Goal: Check status

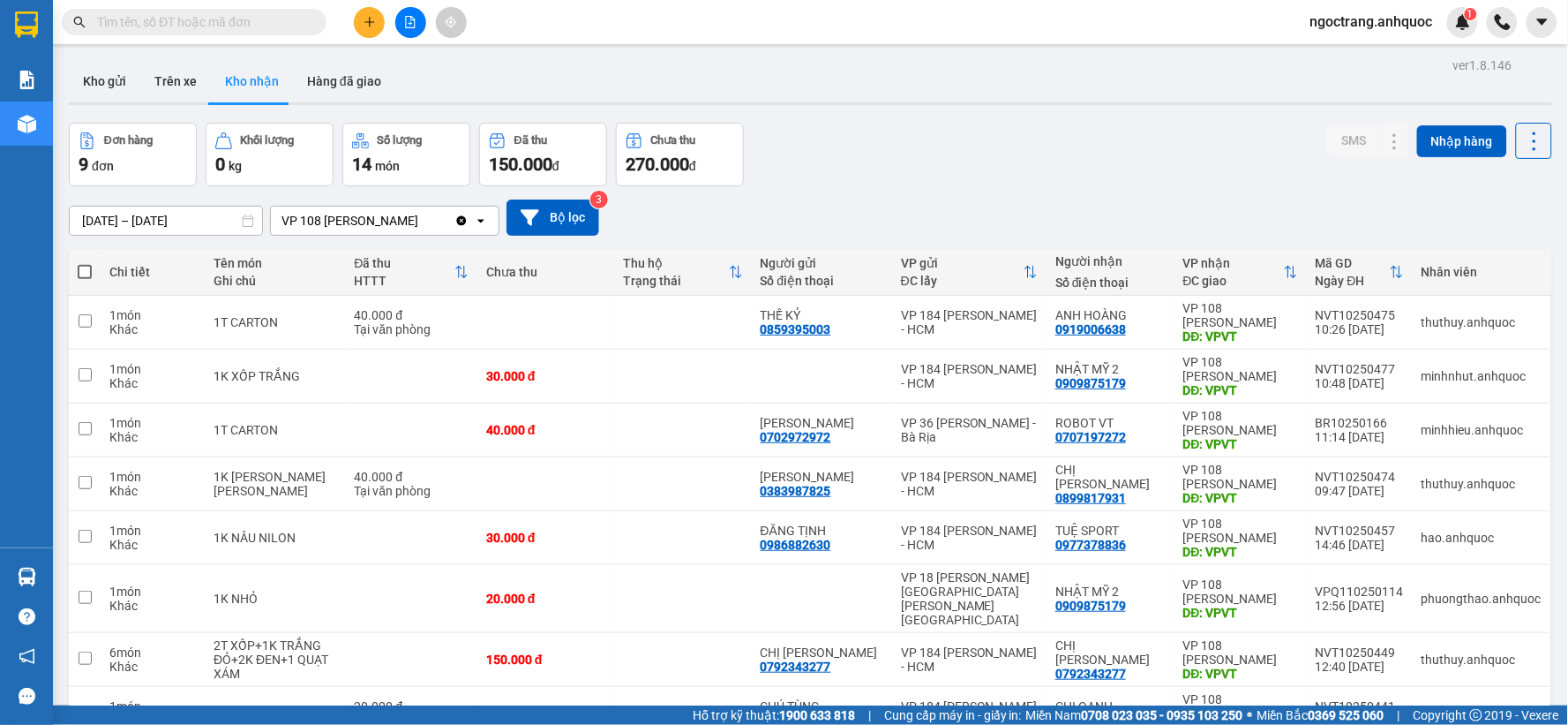
click at [215, 23] on input "text" at bounding box center [201, 21] width 208 height 19
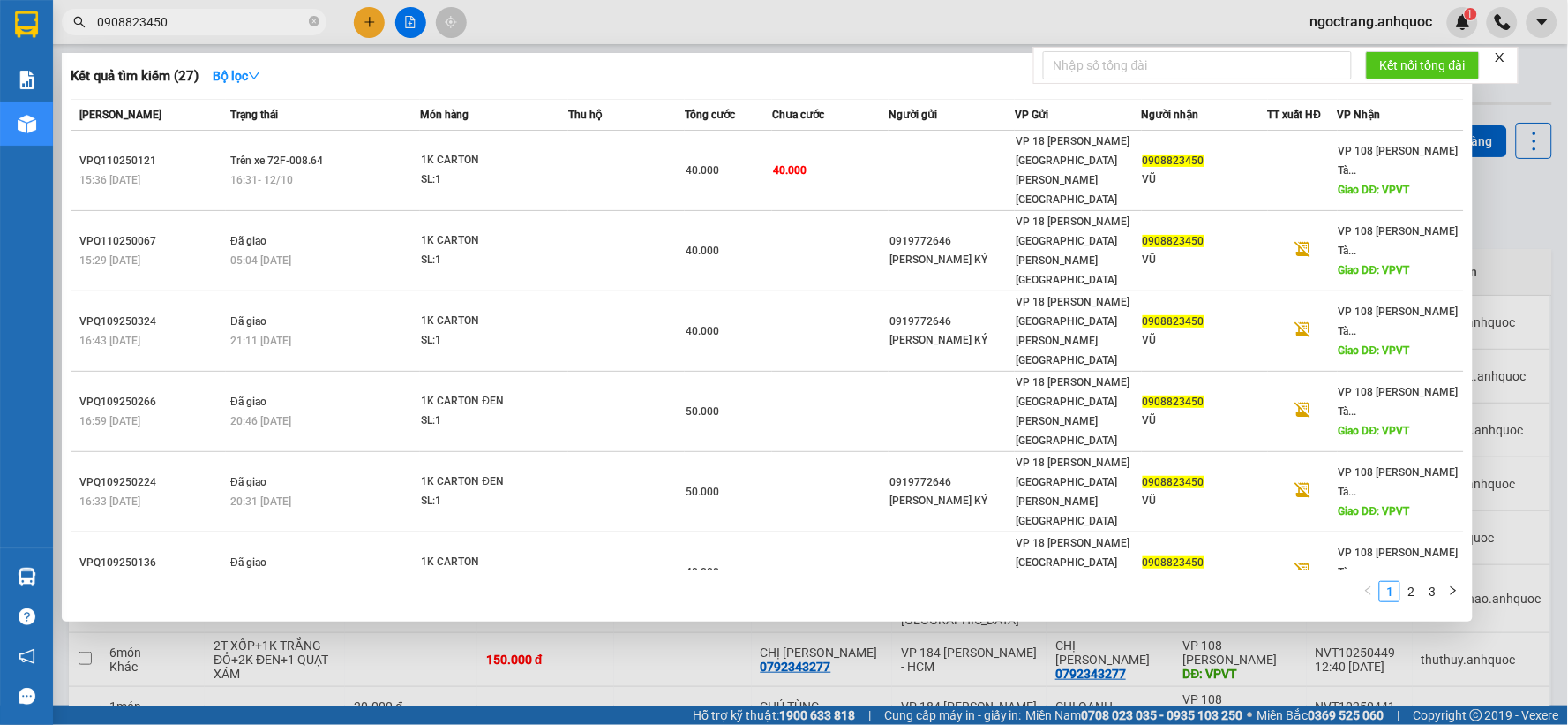
type input "0908823450"
click at [633, 654] on div at bounding box center [784, 362] width 1568 height 725
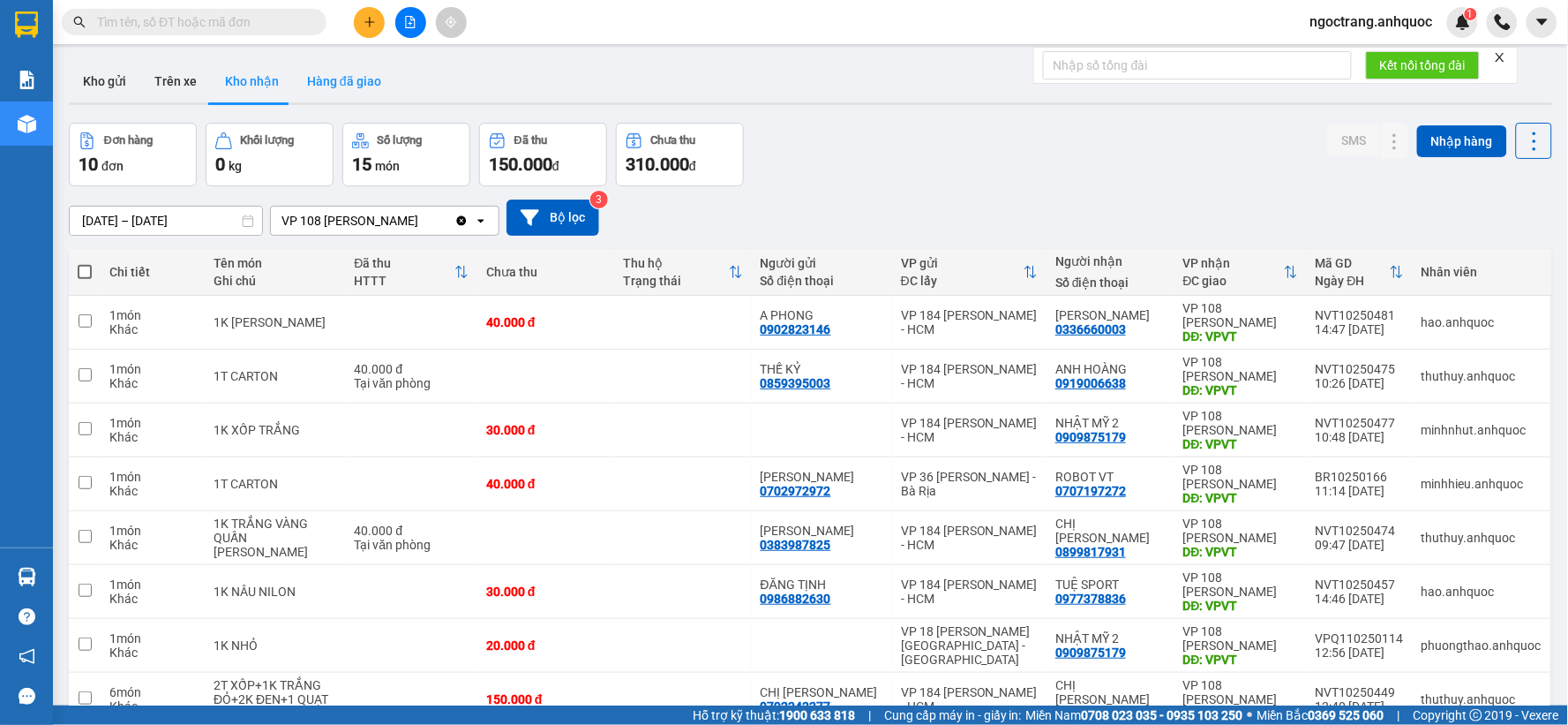
click at [330, 80] on button "Hàng đã giao" at bounding box center [344, 81] width 103 height 43
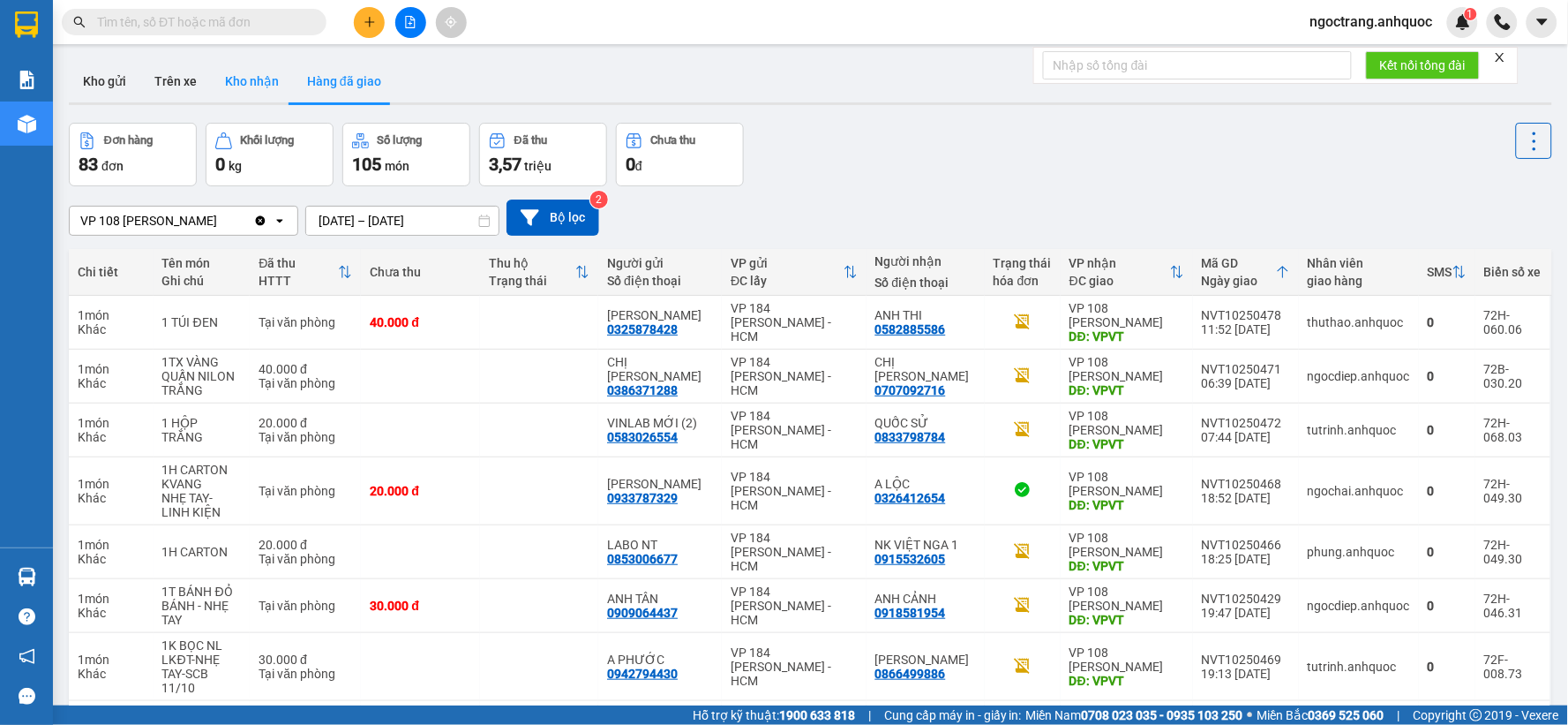
click at [252, 80] on button "Kho nhận" at bounding box center [251, 81] width 82 height 43
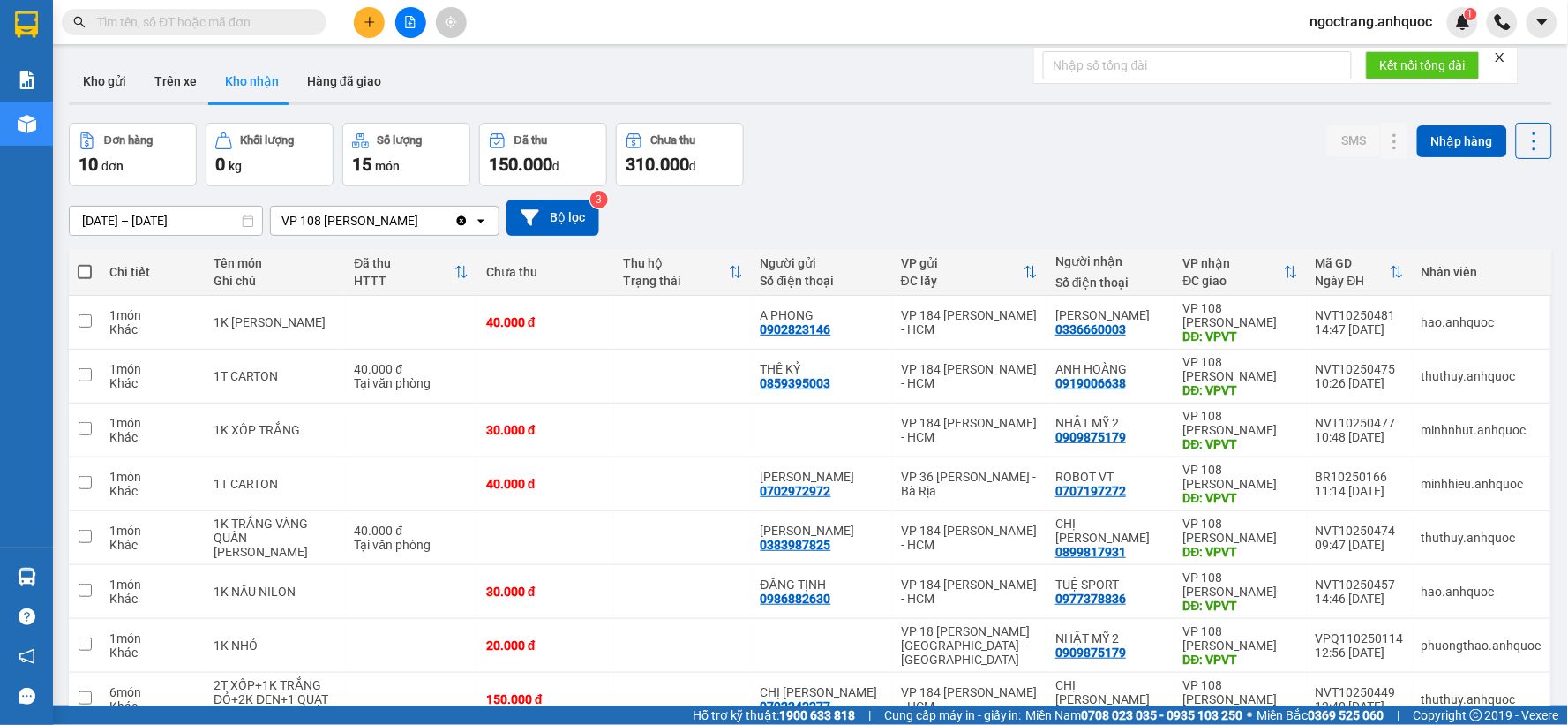
click at [262, 25] on input "text" at bounding box center [201, 21] width 208 height 19
click at [337, 80] on button "Hàng đã giao" at bounding box center [344, 81] width 103 height 43
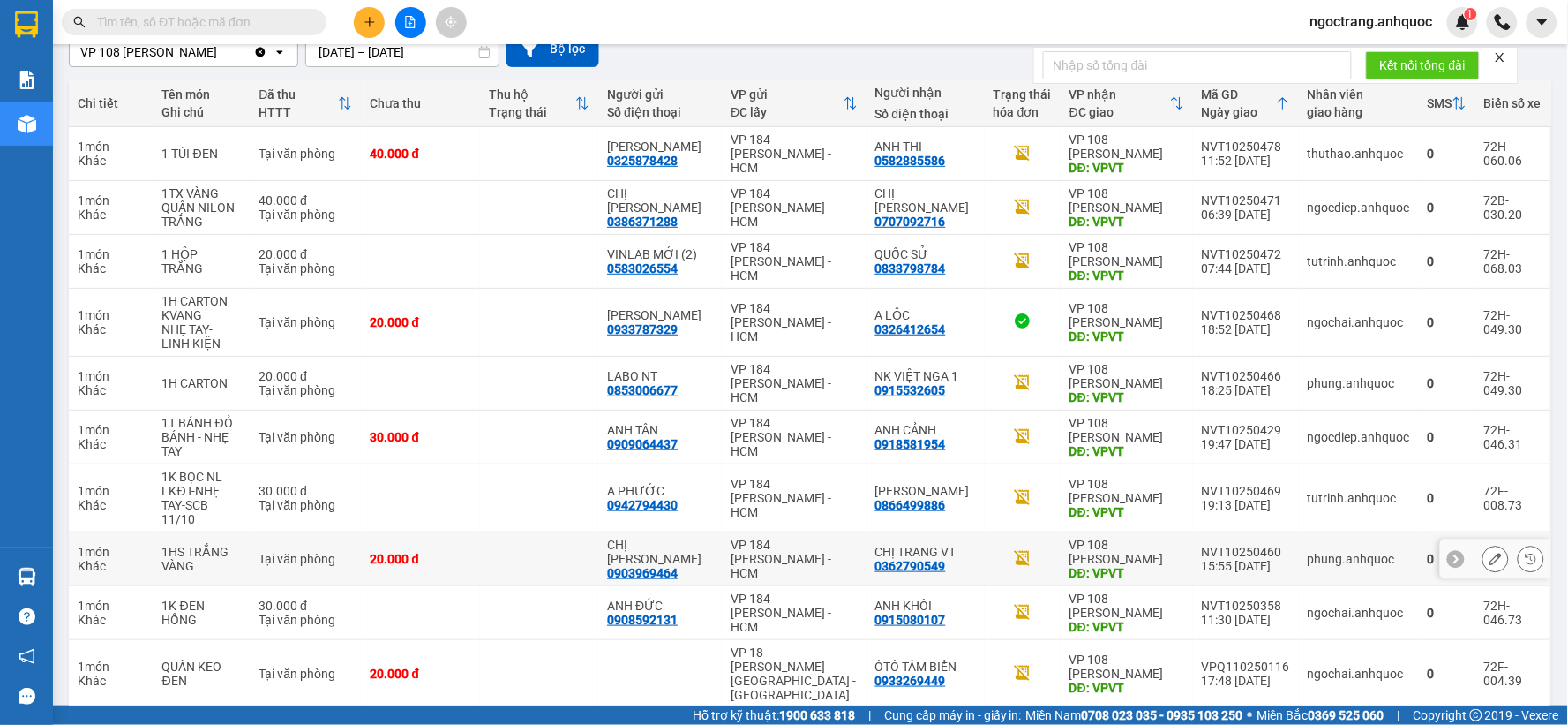
scroll to position [196, 0]
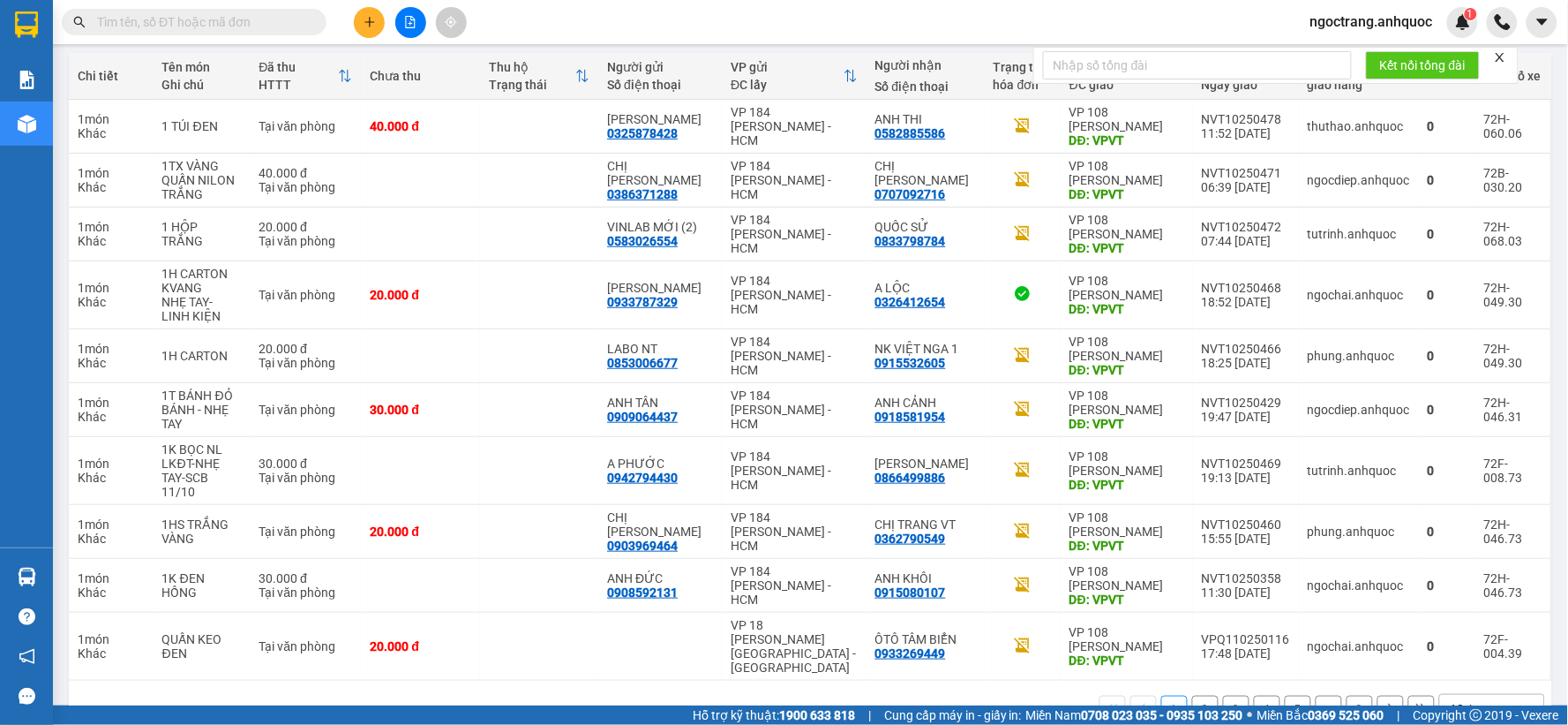
click at [1200, 695] on button "2" at bounding box center [1205, 708] width 27 height 27
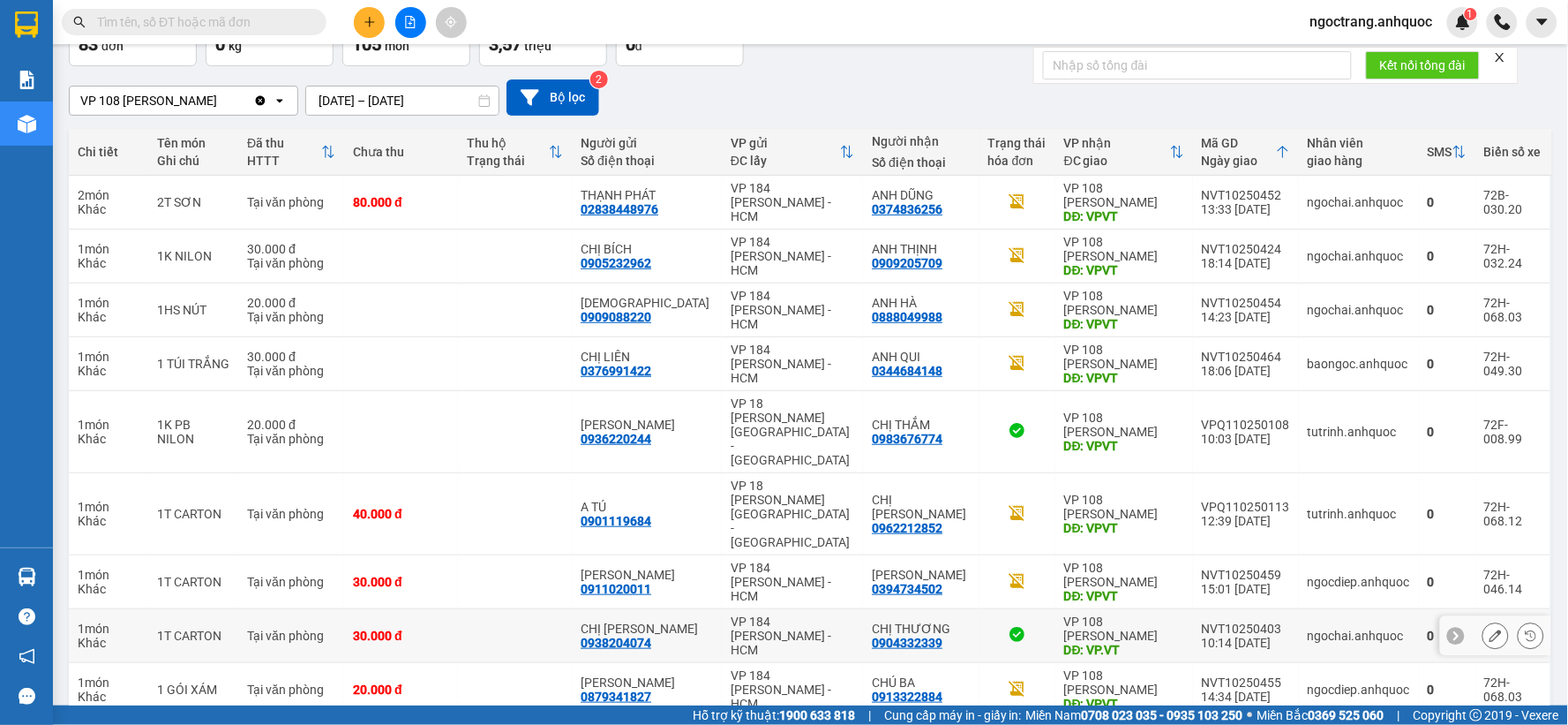
scroll to position [0, 0]
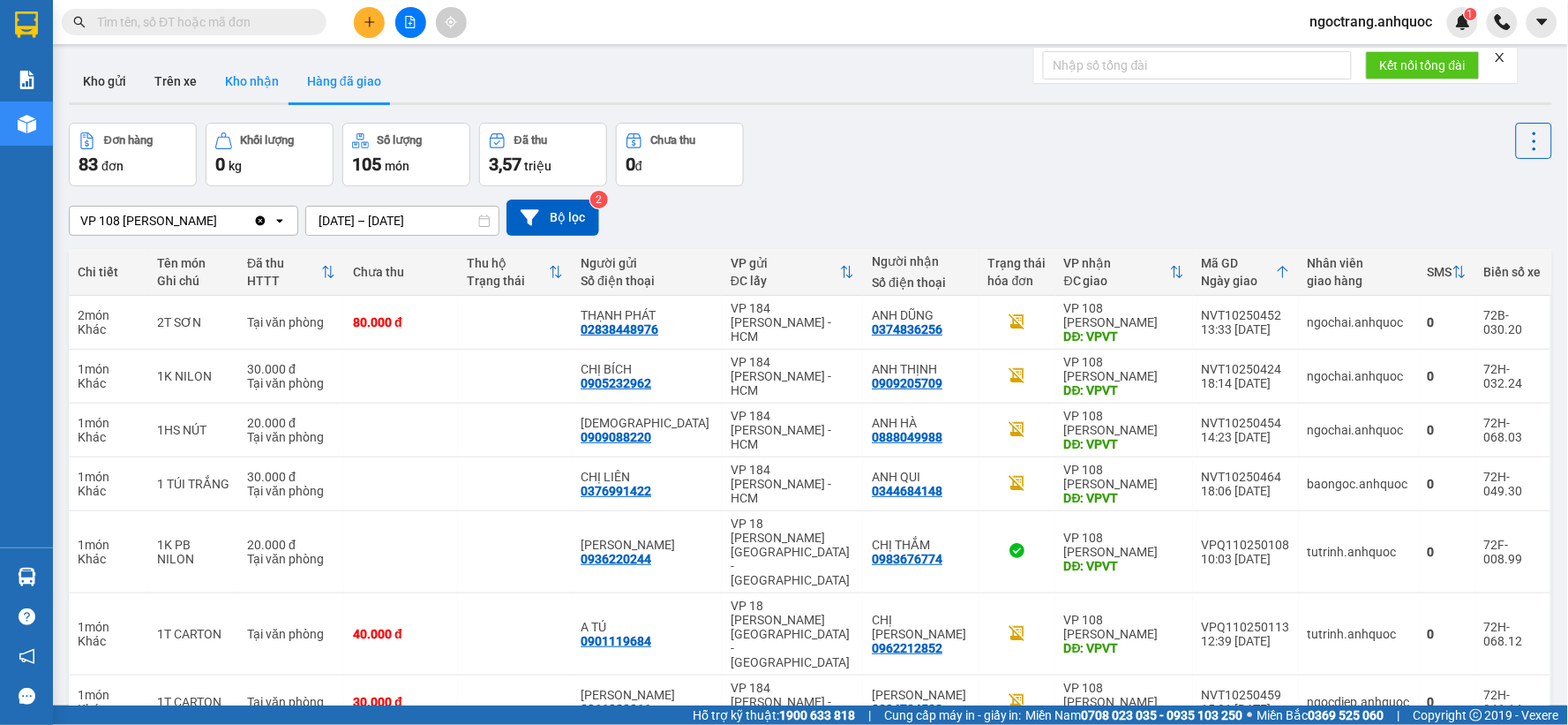
click at [272, 84] on button "Kho nhận" at bounding box center [251, 81] width 82 height 43
